Goal: Task Accomplishment & Management: Use online tool/utility

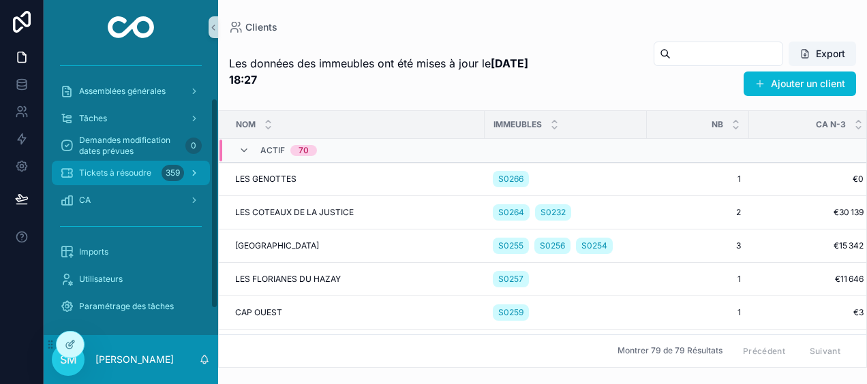
scroll to position [93, 0]
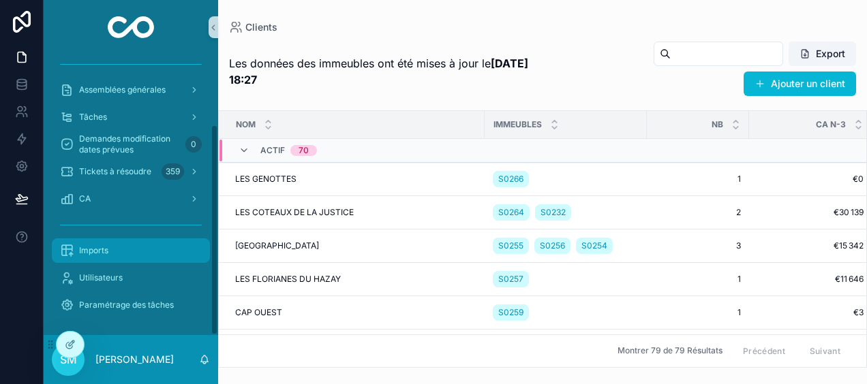
click at [110, 250] on div "Imports" at bounding box center [131, 251] width 142 height 22
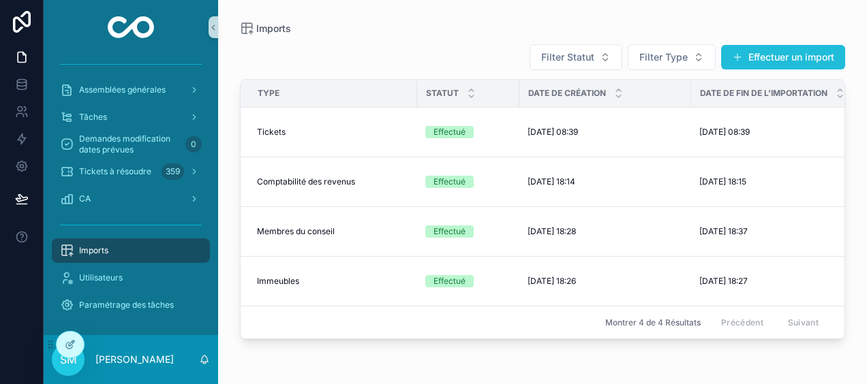
click at [810, 57] on button "Effectuer un import" at bounding box center [783, 57] width 124 height 25
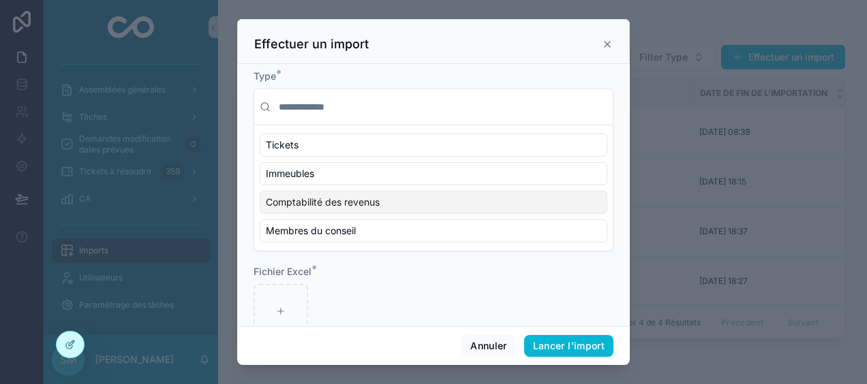
click at [358, 198] on span "Comptabilité des revenus" at bounding box center [323, 203] width 114 height 14
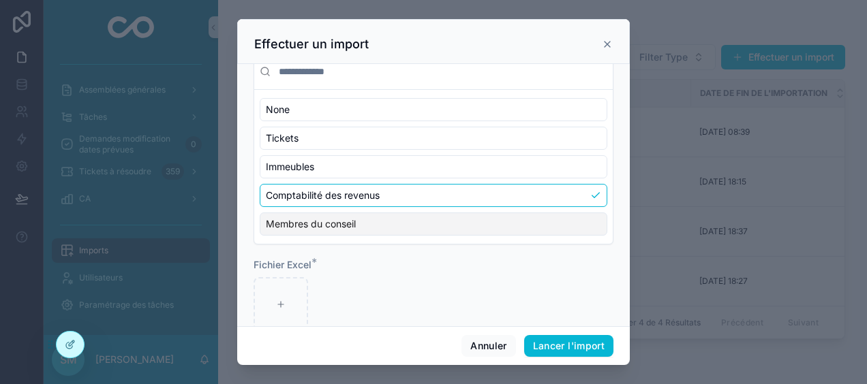
scroll to position [61, 0]
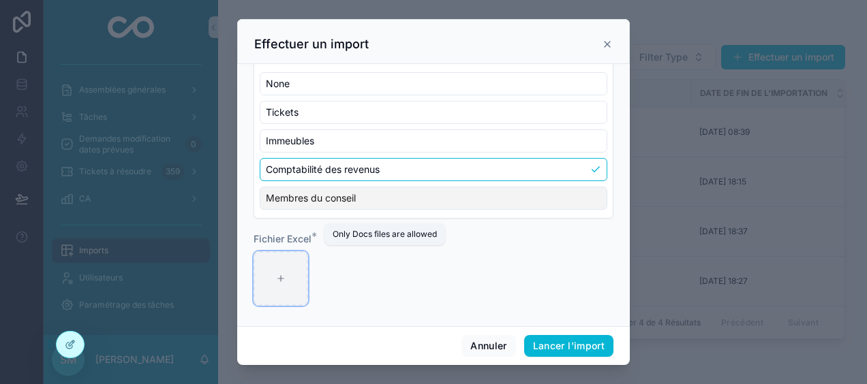
click at [288, 273] on div "scrollable content" at bounding box center [280, 278] width 55 height 55
type input "**********"
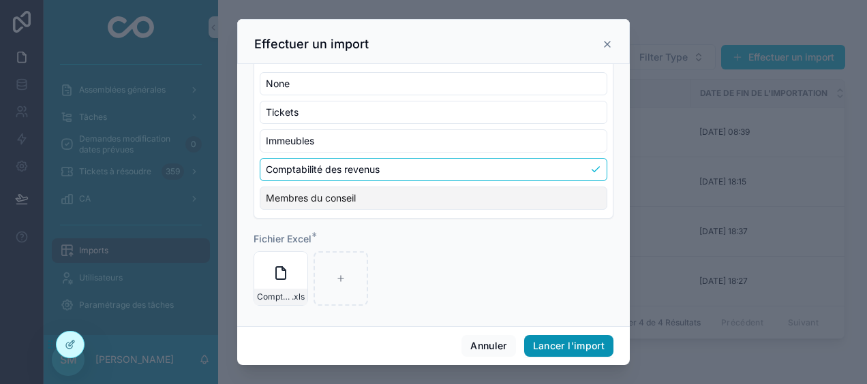
click at [583, 346] on button "Lancer l'import" at bounding box center [568, 346] width 89 height 22
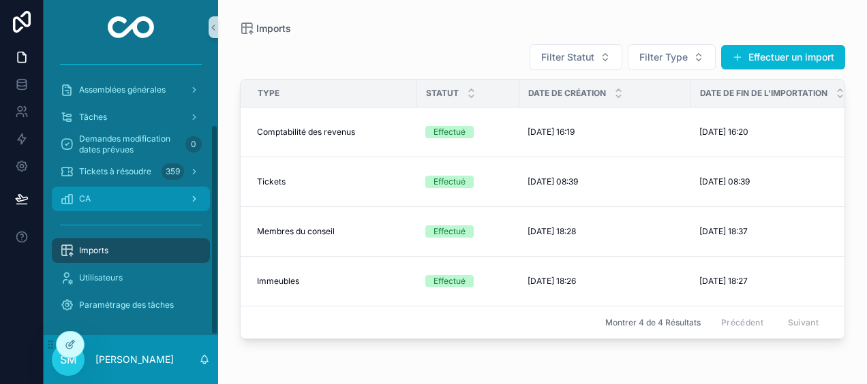
click at [135, 207] on div "CA" at bounding box center [131, 199] width 142 height 22
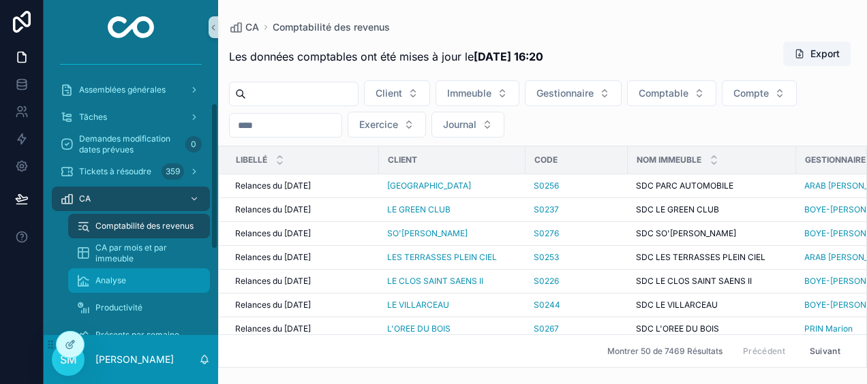
click at [130, 275] on div "Analyse" at bounding box center [138, 281] width 125 height 22
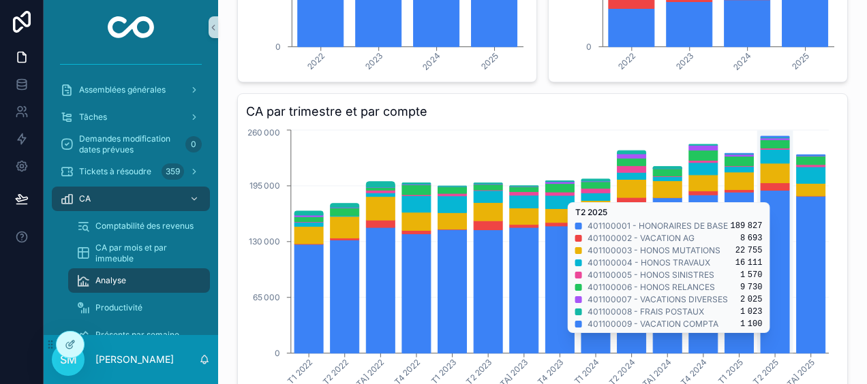
scroll to position [341, 0]
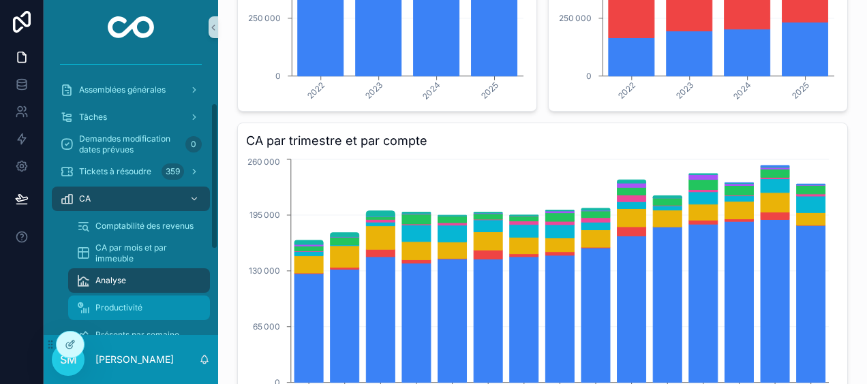
click at [117, 314] on div "Productivité" at bounding box center [138, 308] width 125 height 22
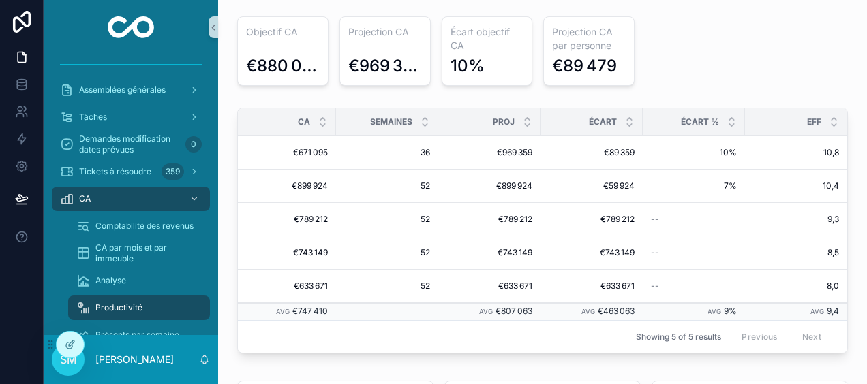
scroll to position [0, 254]
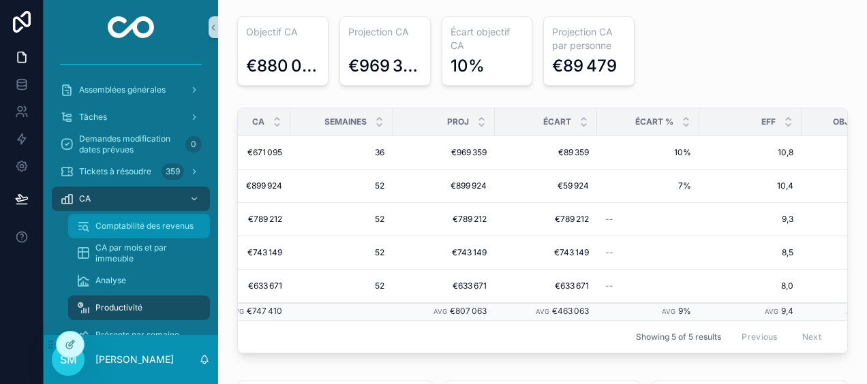
click at [155, 222] on span "Comptabilité des revenus" at bounding box center [144, 226] width 98 height 11
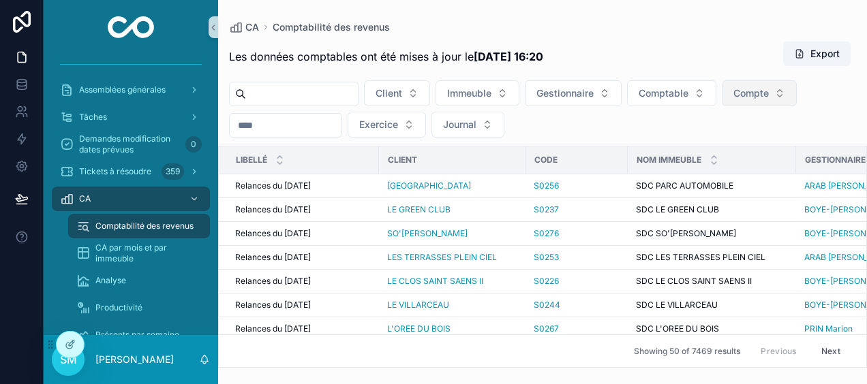
click at [778, 86] on button "Compte" at bounding box center [759, 93] width 75 height 26
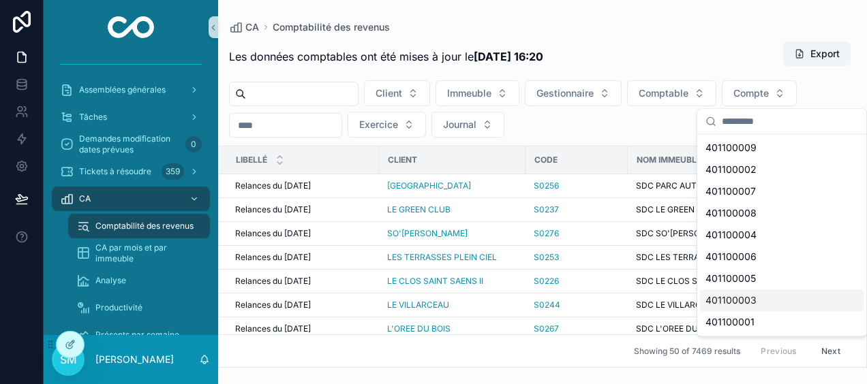
click at [763, 300] on div "401100003" at bounding box center [782, 301] width 164 height 22
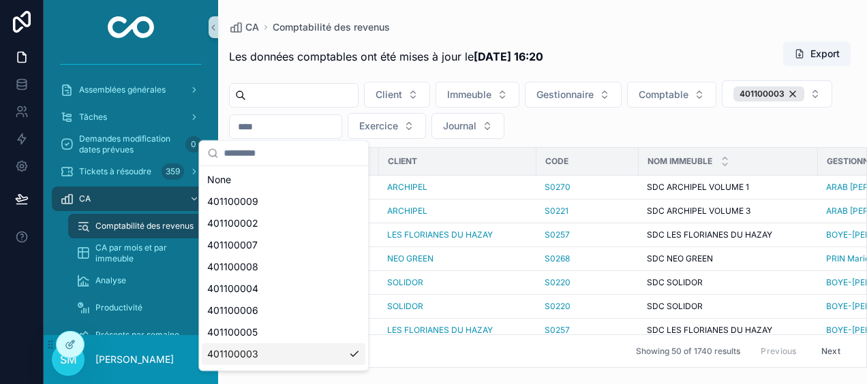
click at [343, 64] on span "Les données comptables ont été mises à jour le [DATE] 16:20" at bounding box center [386, 56] width 314 height 16
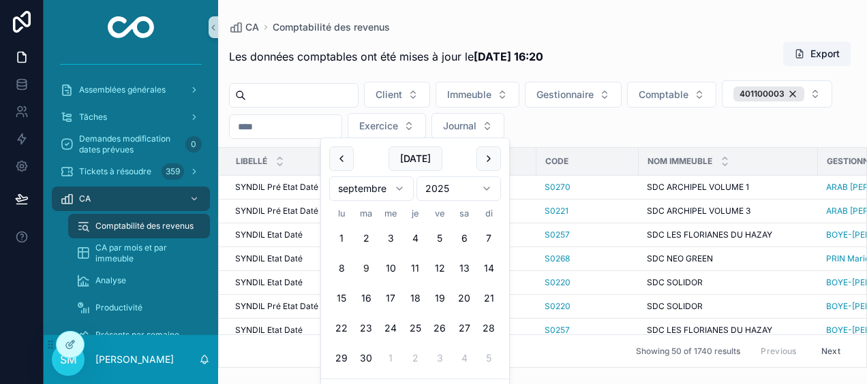
click at [341, 132] on input "scrollable content" at bounding box center [286, 126] width 112 height 19
click at [424, 162] on button "[DATE]" at bounding box center [415, 159] width 54 height 25
type input "**********"
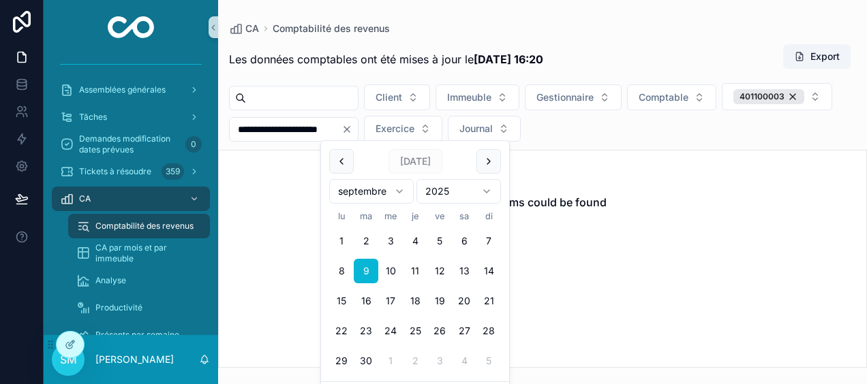
click at [576, 3] on div "**********" at bounding box center [542, 184] width 649 height 368
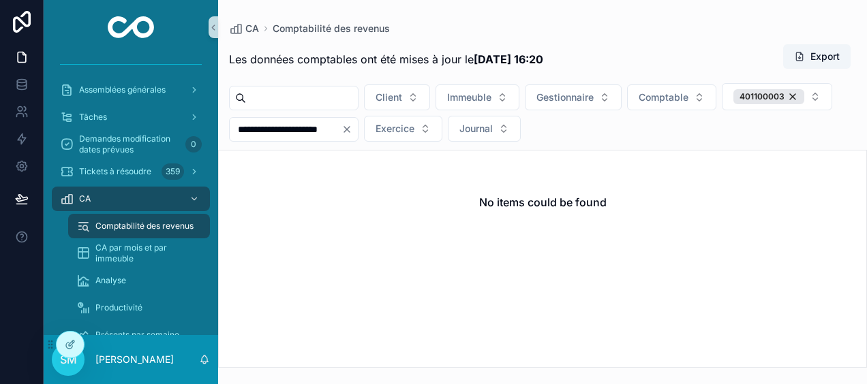
click at [419, 181] on div "No items could be found" at bounding box center [542, 203] width 647 height 104
